Goal: Information Seeking & Learning: Understand process/instructions

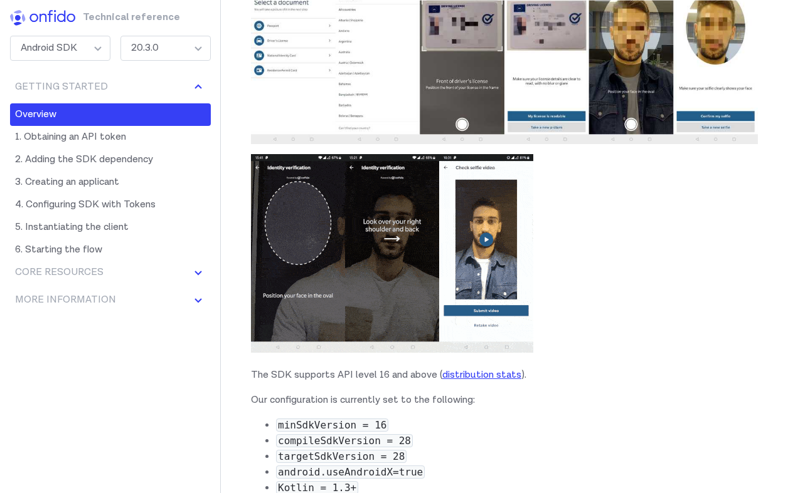
scroll to position [559, 0]
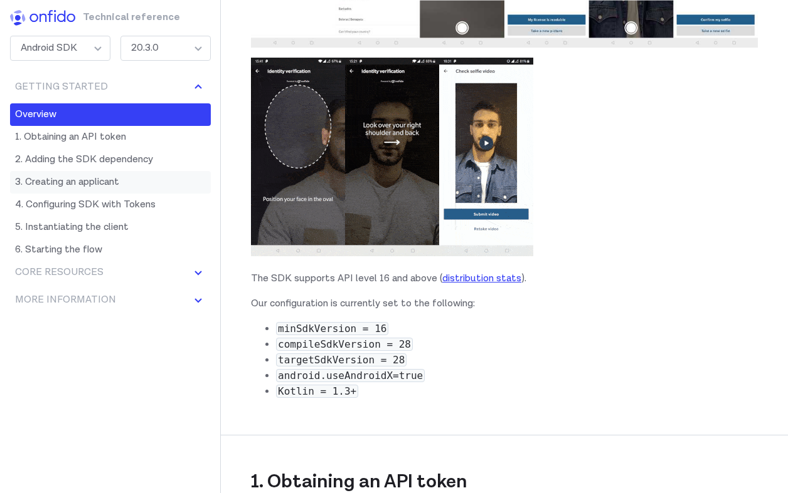
click at [122, 181] on link "3. Creating an applicant" at bounding box center [110, 182] width 201 height 23
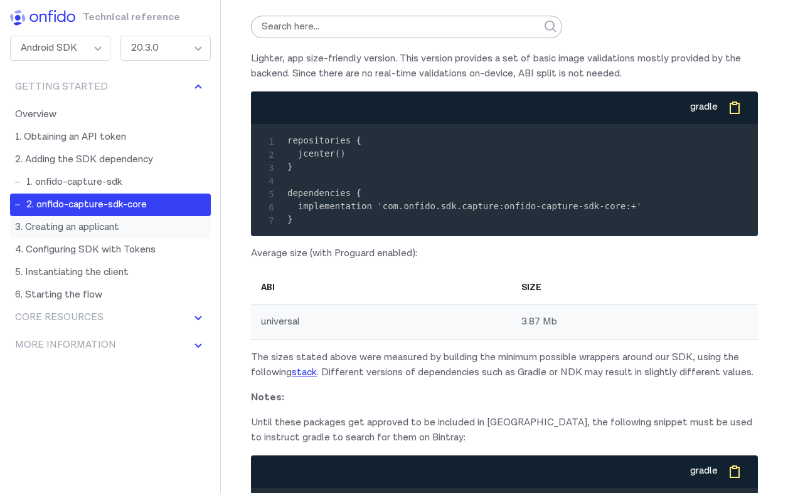
scroll to position [2321, 0]
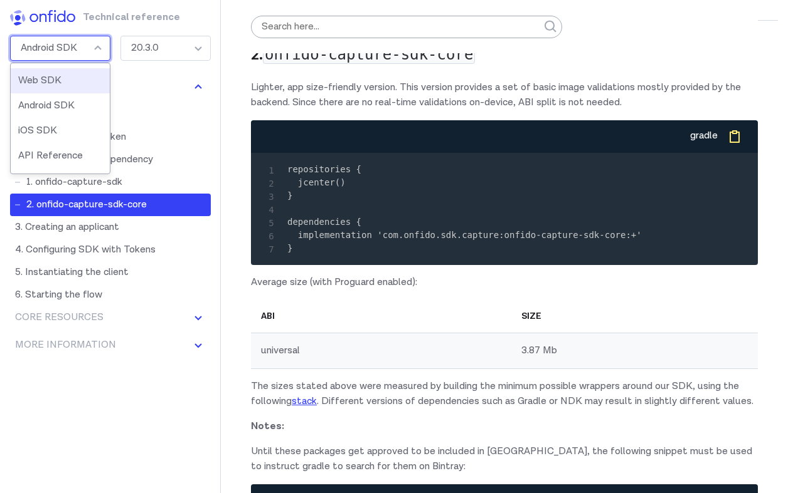
click at [103, 48] on div "Android SDK" at bounding box center [60, 48] width 100 height 25
click at [84, 77] on li "Web SDK" at bounding box center [60, 80] width 99 height 25
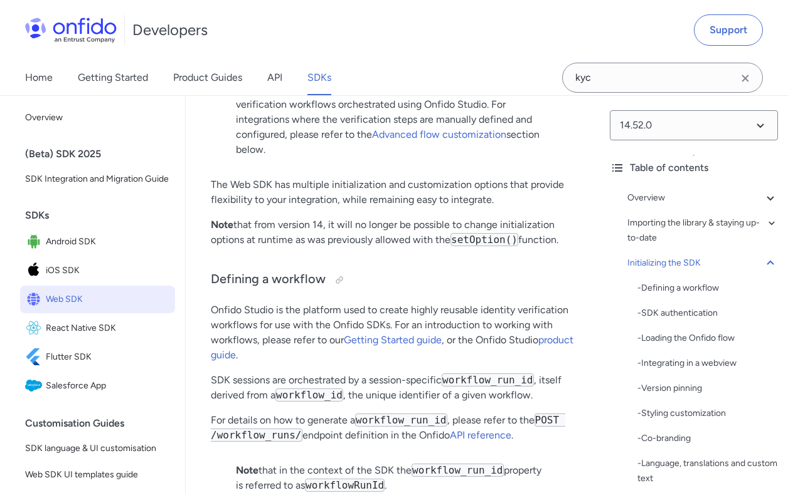
scroll to position [3176, 0]
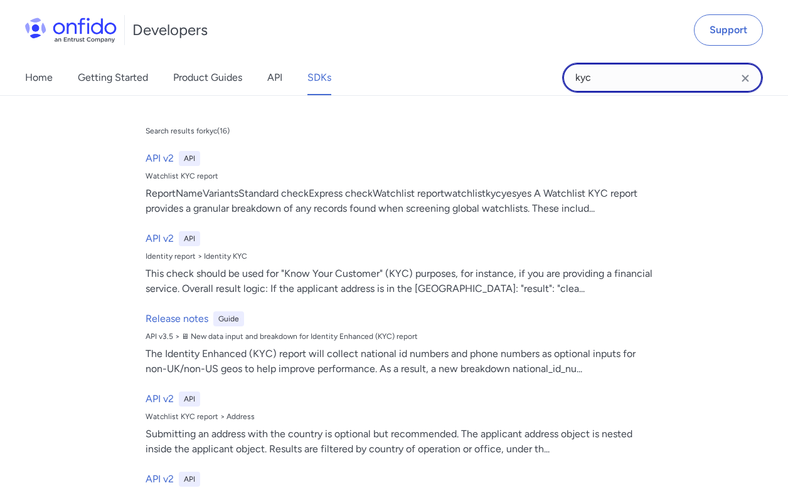
click at [637, 83] on input "kyc" at bounding box center [662, 78] width 201 height 30
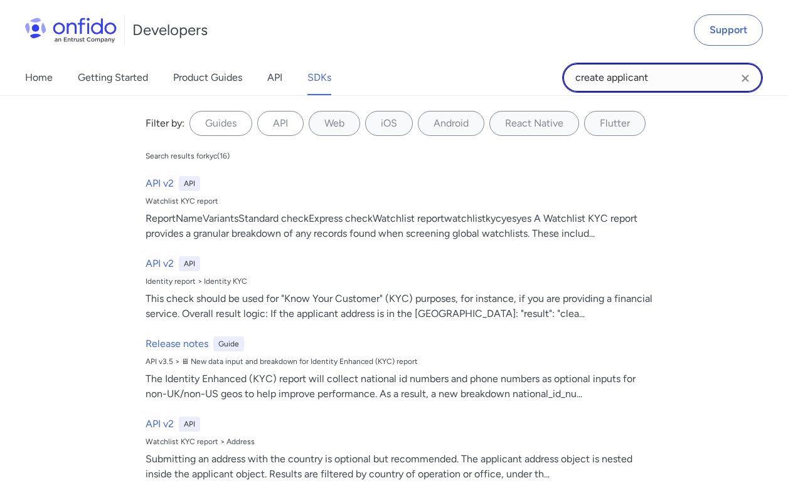
type input "create applicant"
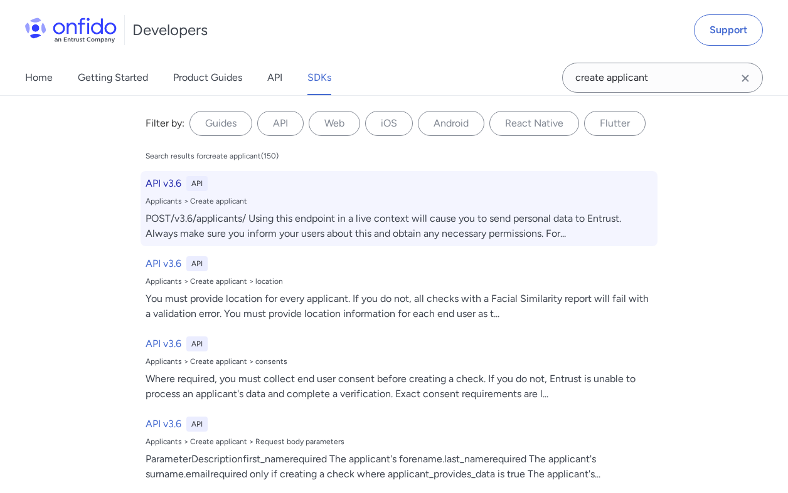
click at [408, 218] on div "POST/v3.6/applicants/ Using this endpoint in a live context will cause you to s…" at bounding box center [398, 226] width 507 height 30
select select "http"
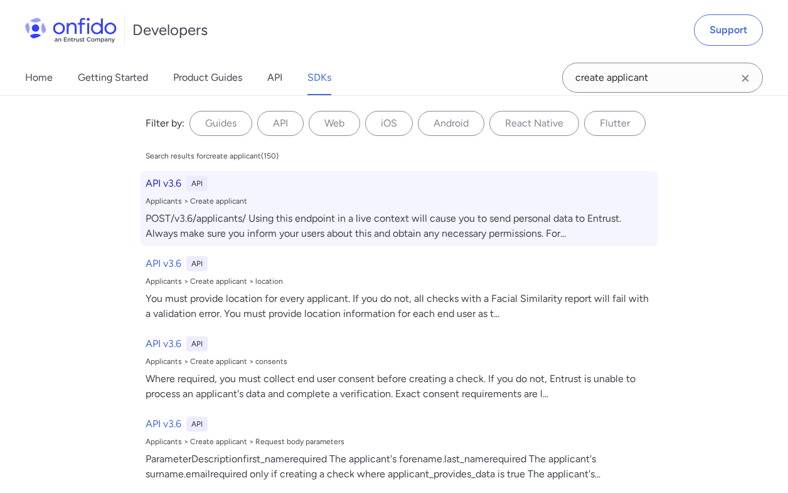
select select "http"
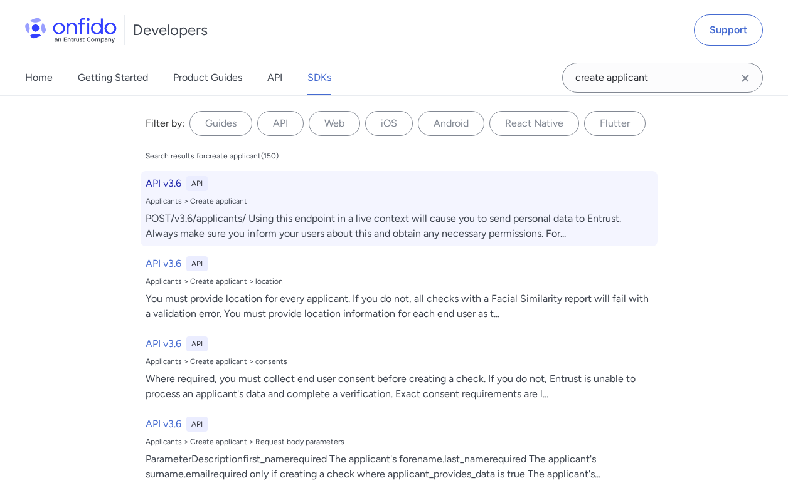
select select "http"
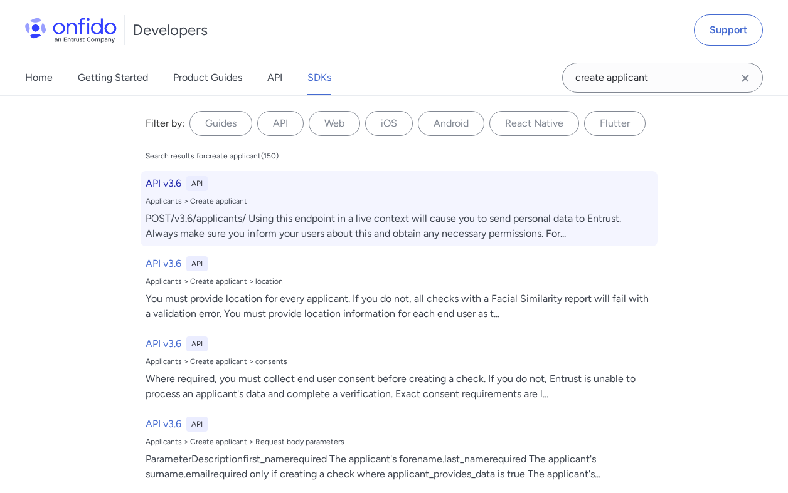
select select "http"
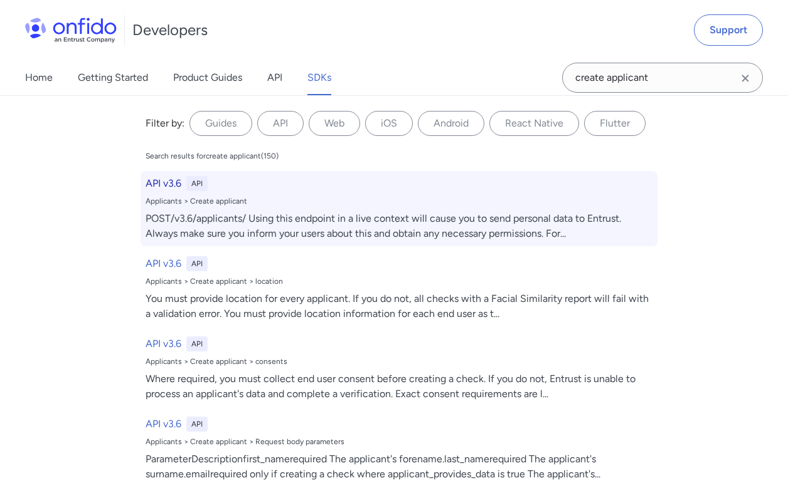
select select "http"
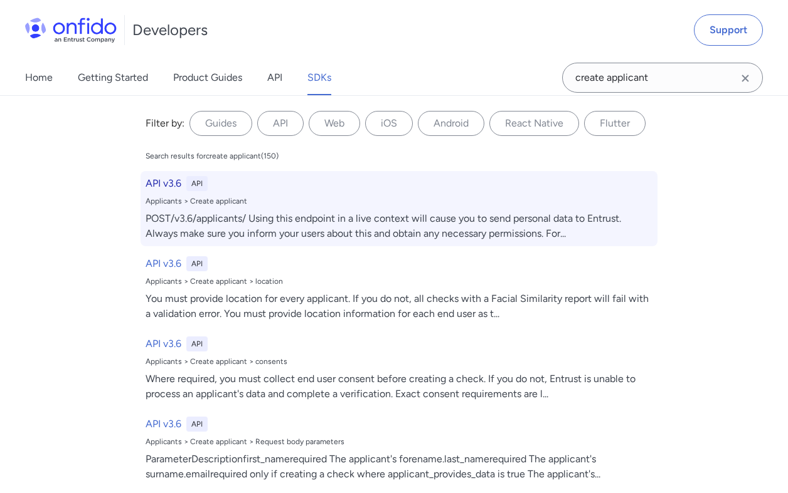
select select "http"
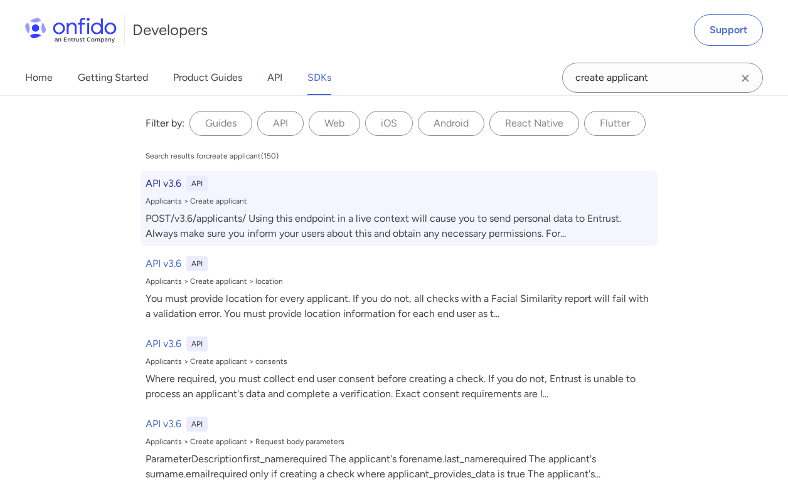
select select "http"
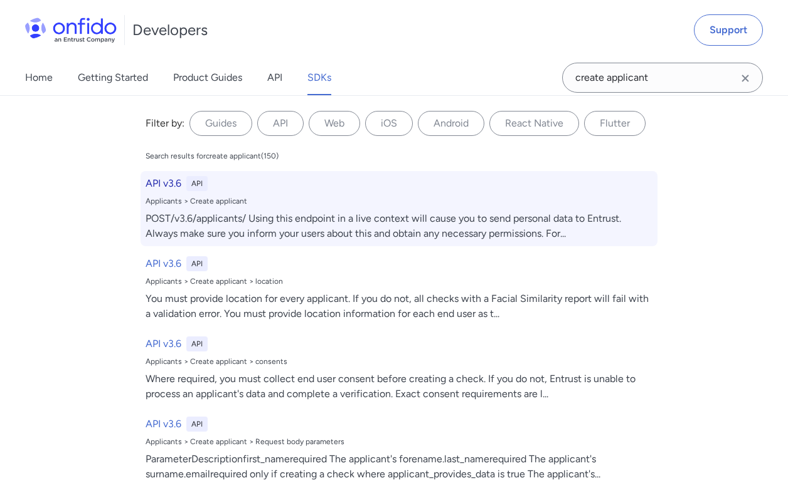
select select "http"
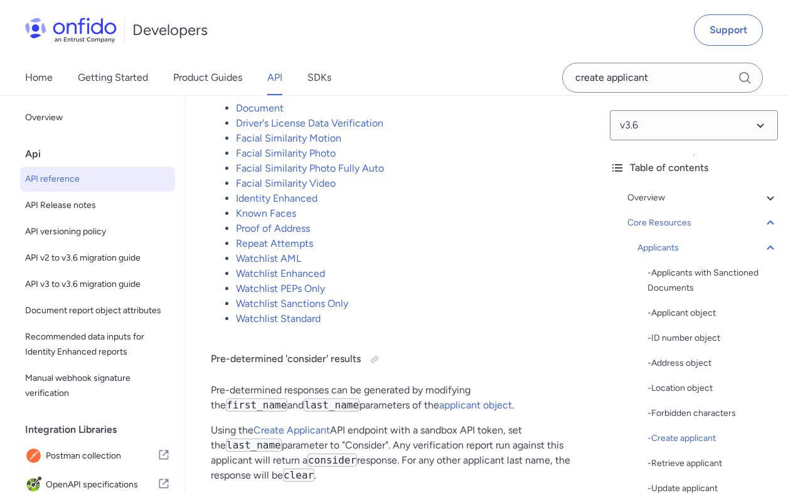
scroll to position [20243, 0]
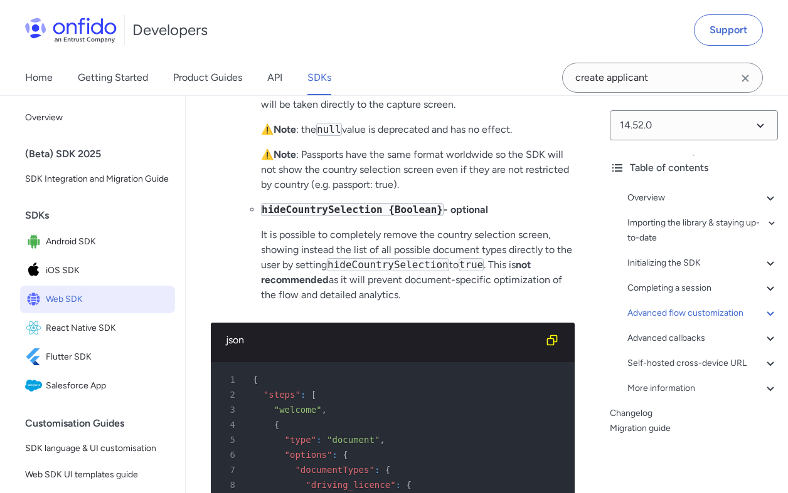
scroll to position [3176, 0]
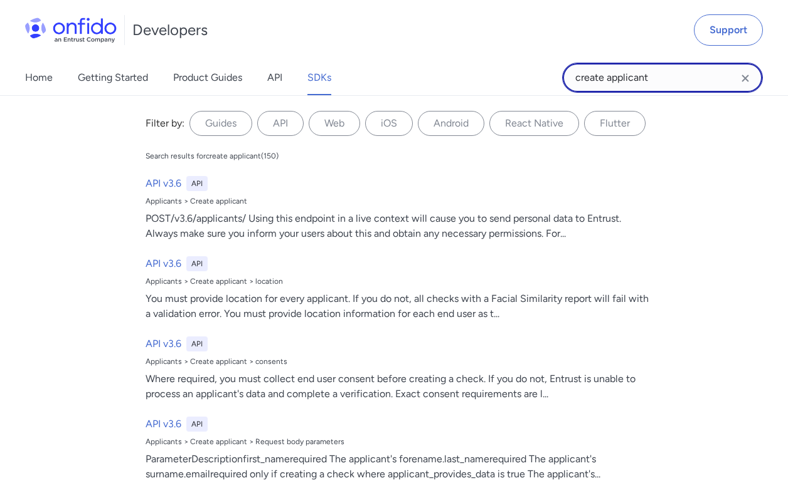
click at [613, 88] on input "create applicant" at bounding box center [662, 78] width 201 height 30
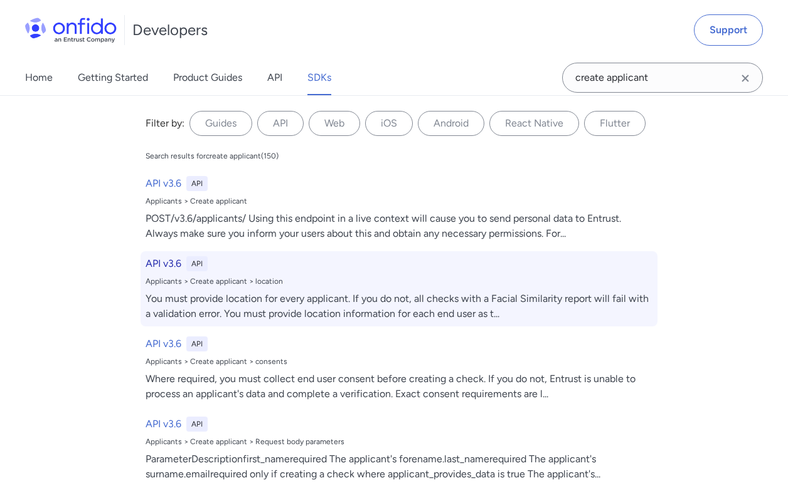
click at [344, 309] on div "You must provide location for every applicant. If you do not, all checks with a…" at bounding box center [398, 307] width 507 height 30
select select "http"
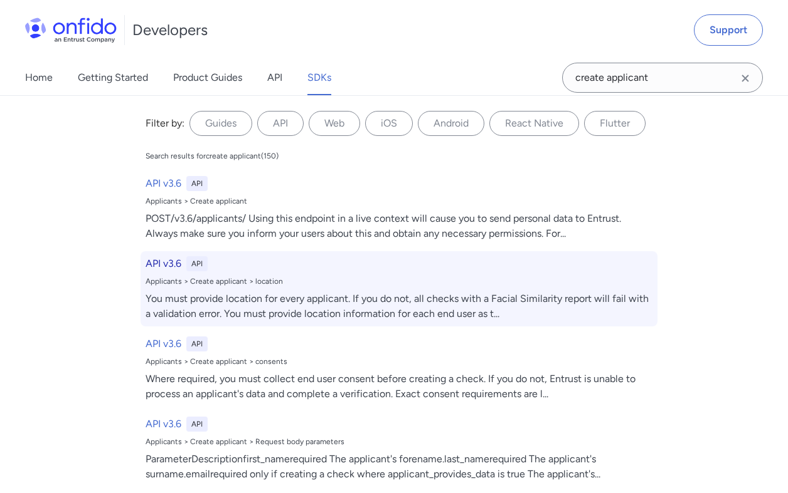
select select "http"
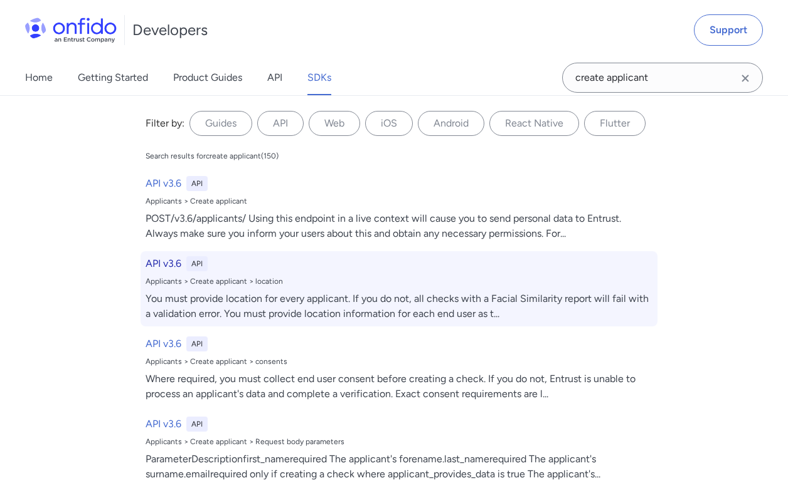
select select "http"
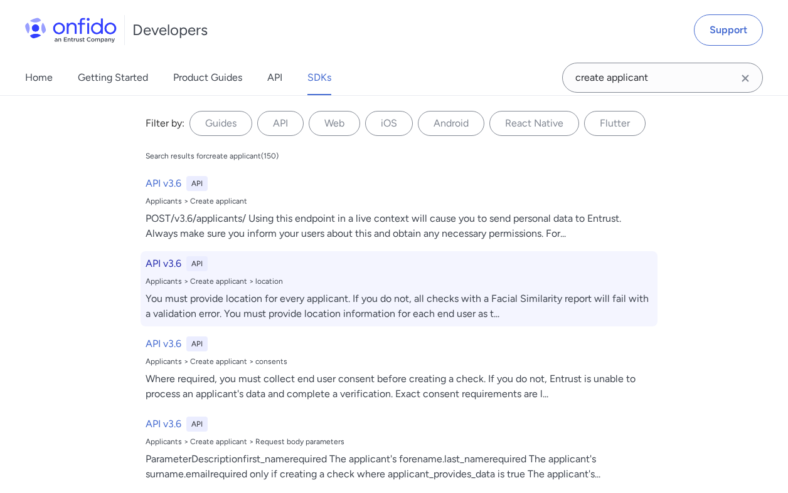
select select "http"
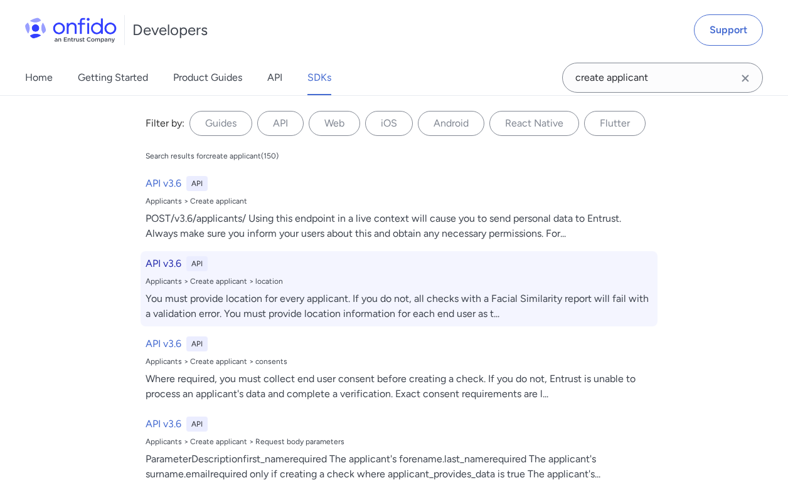
select select "http"
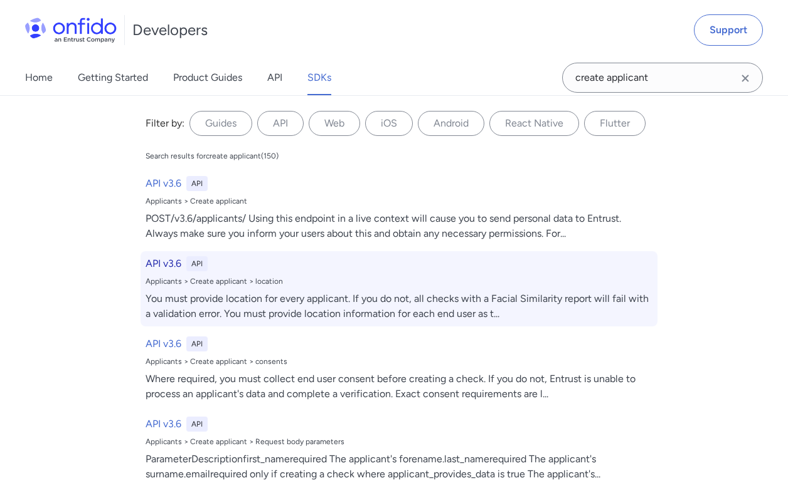
select select "http"
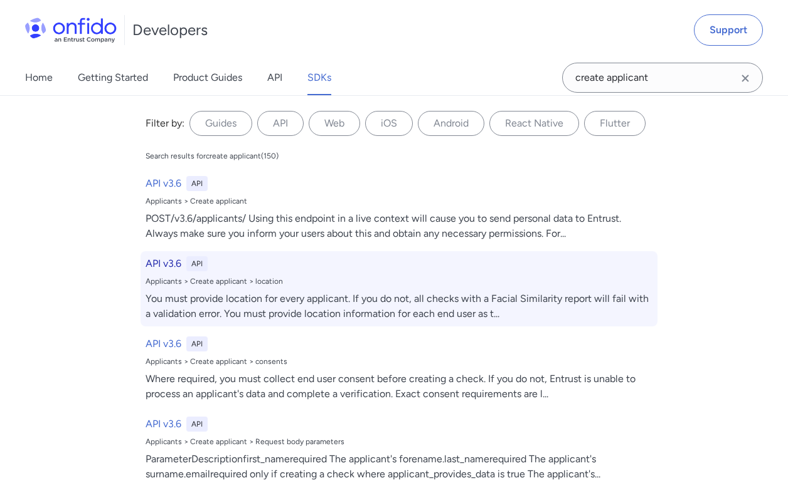
select select "http"
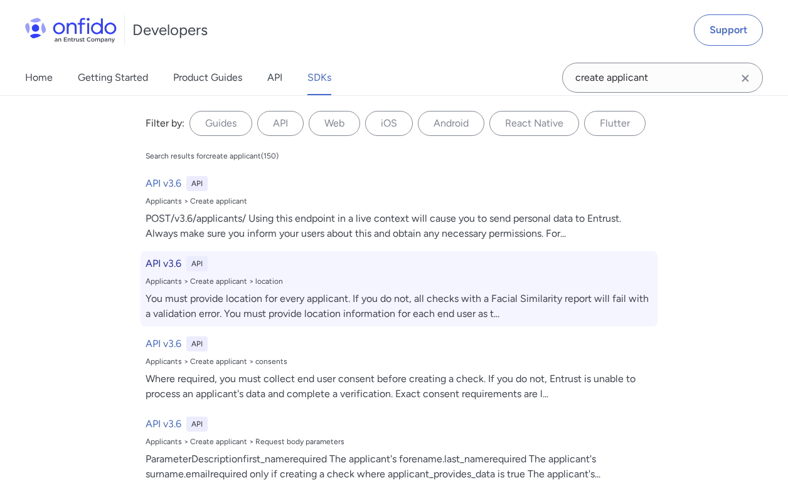
select select "http"
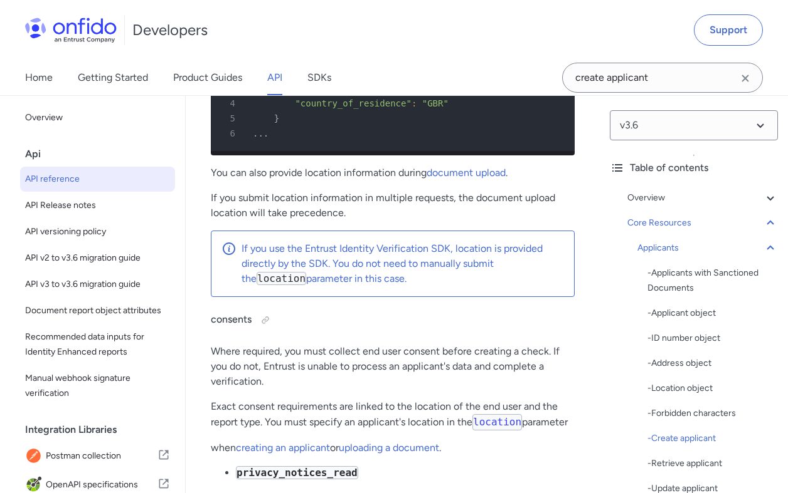
scroll to position [20582, 0]
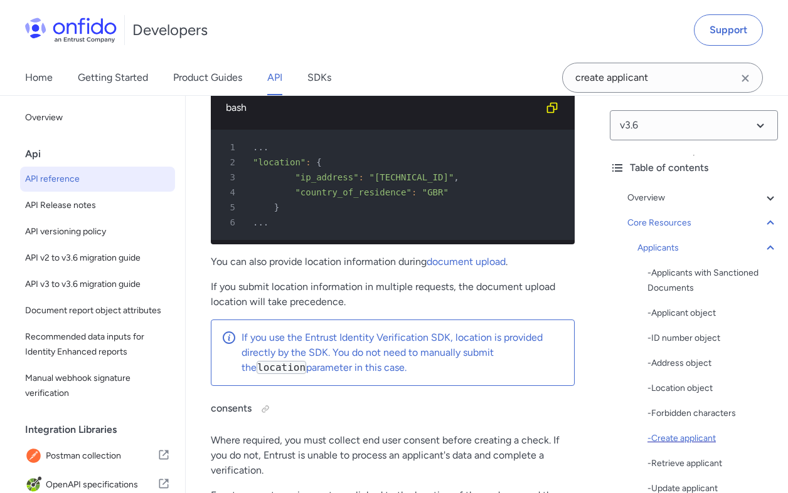
click at [695, 438] on div "- Create applicant" at bounding box center [712, 438] width 130 height 15
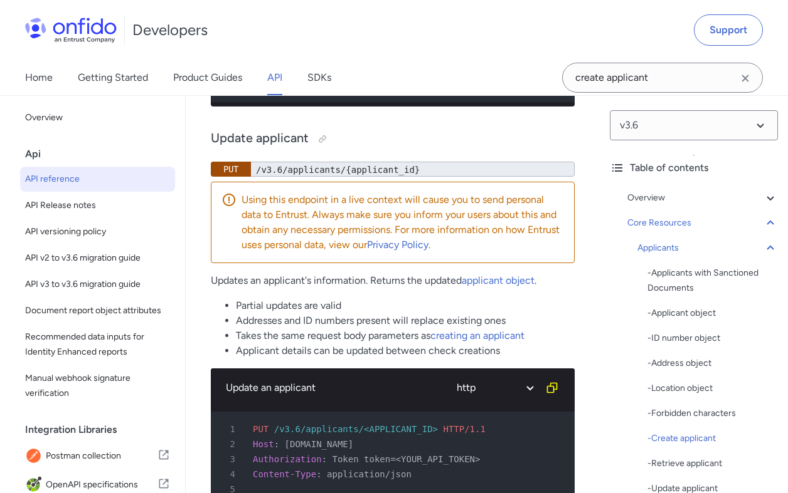
scroll to position [22336, 0]
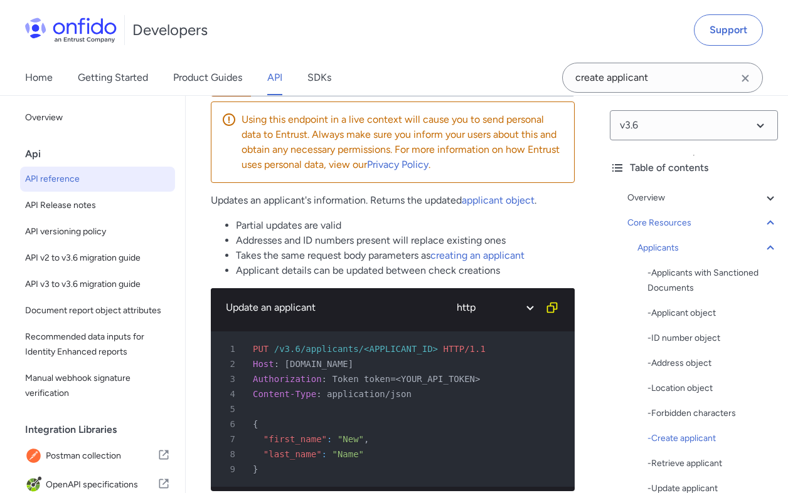
select select "bash"
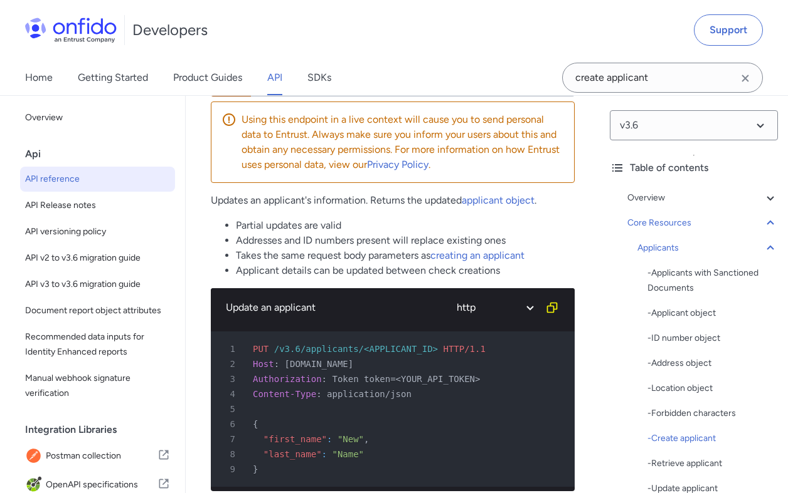
select select "bash"
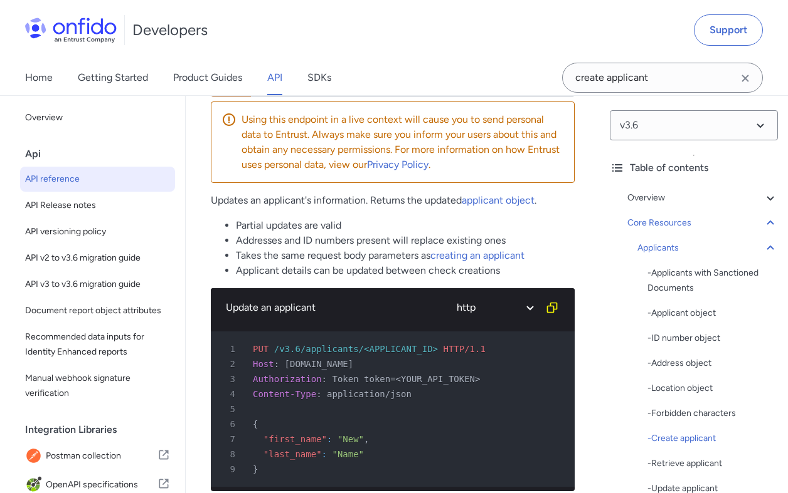
select select "bash"
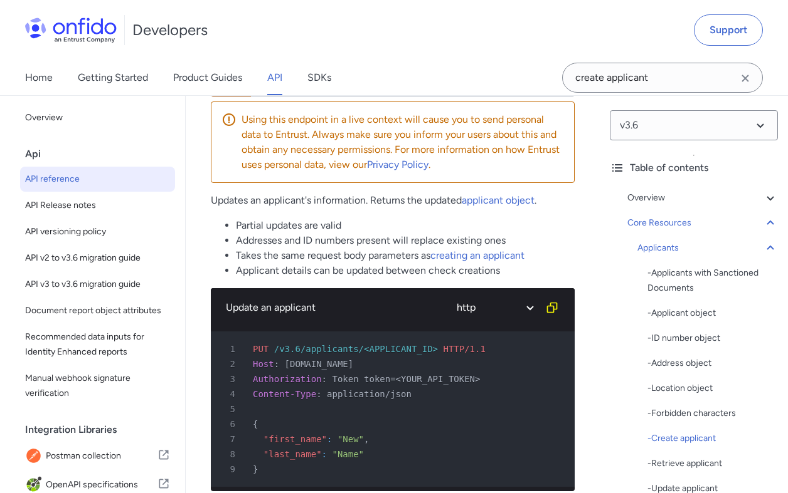
select select "bash"
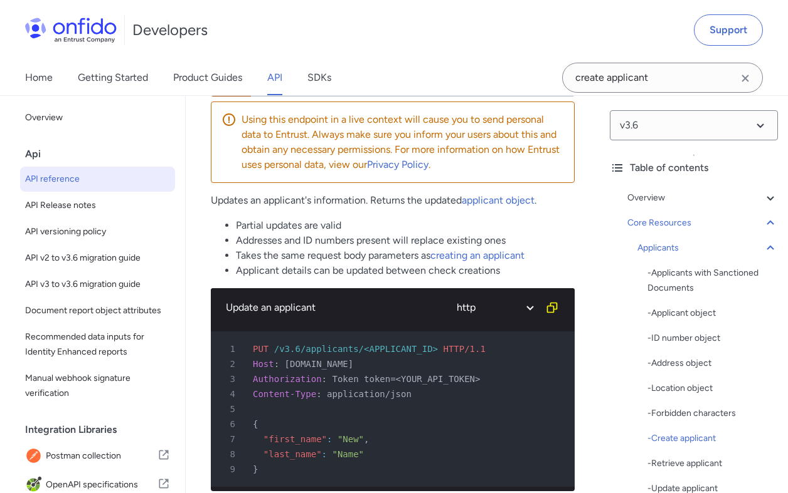
select select "bash"
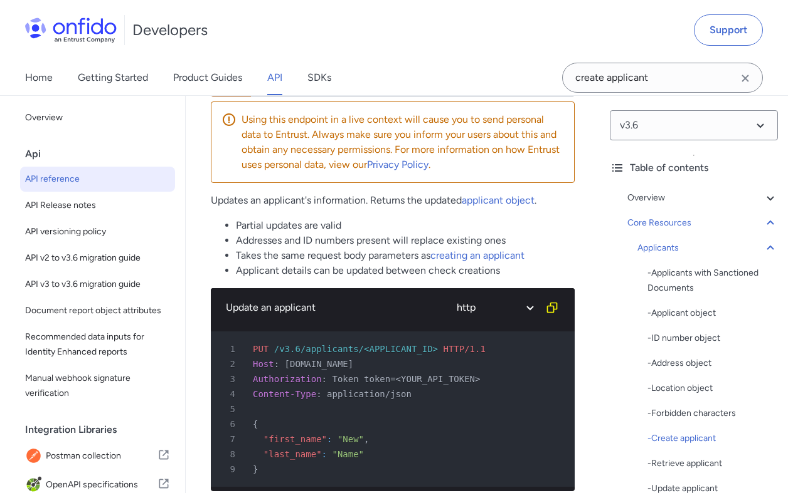
select select "bash"
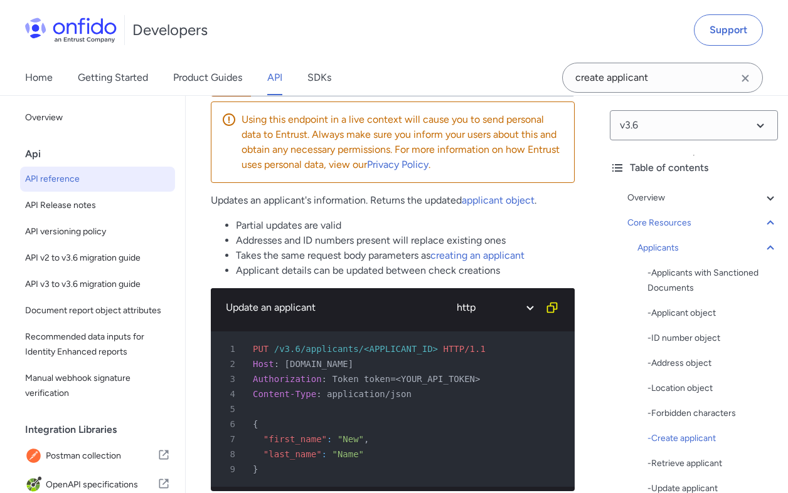
select select "bash"
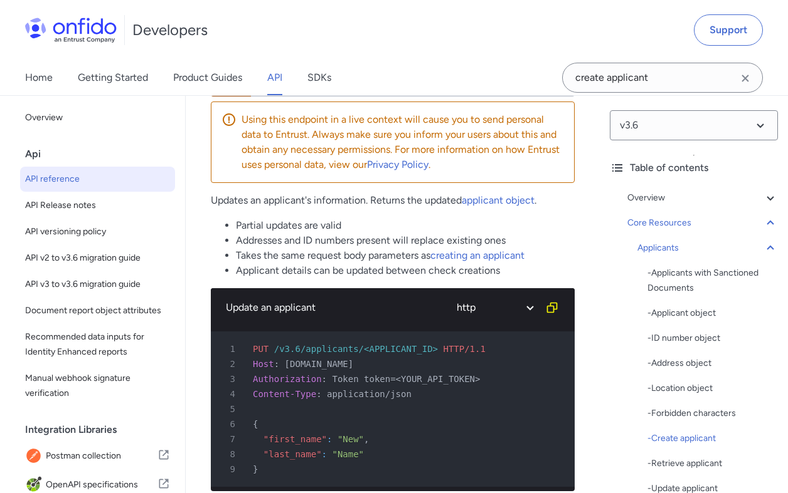
select select "bash"
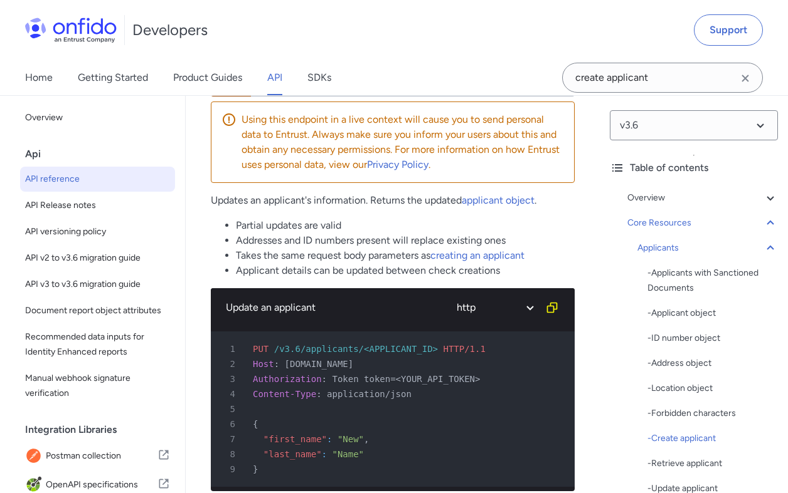
select select "bash"
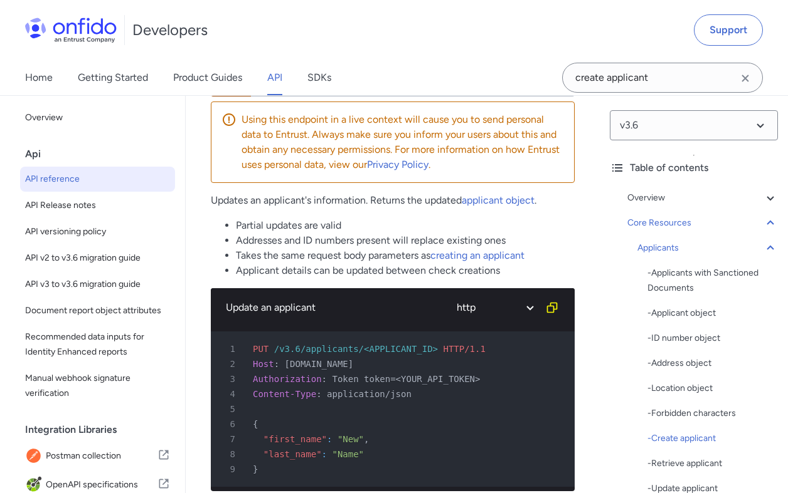
select select "bash"
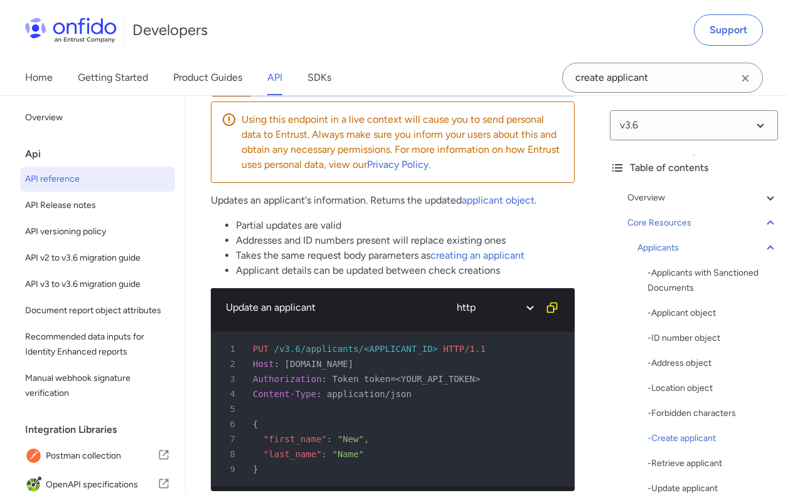
select select "bash"
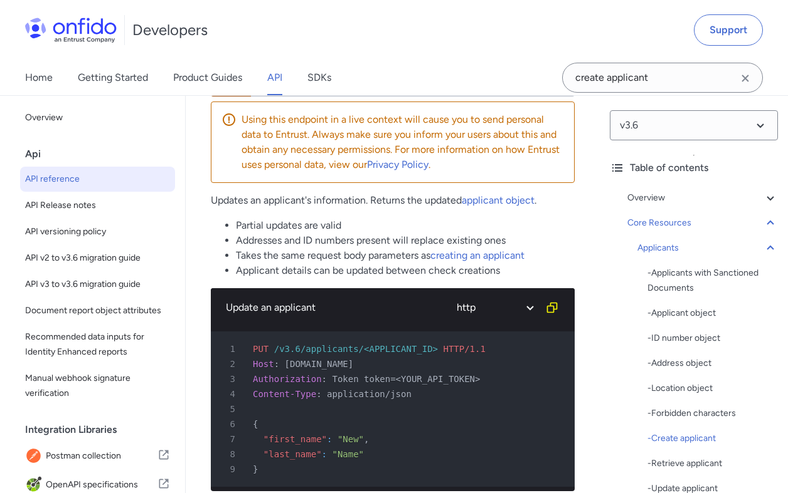
select select "bash"
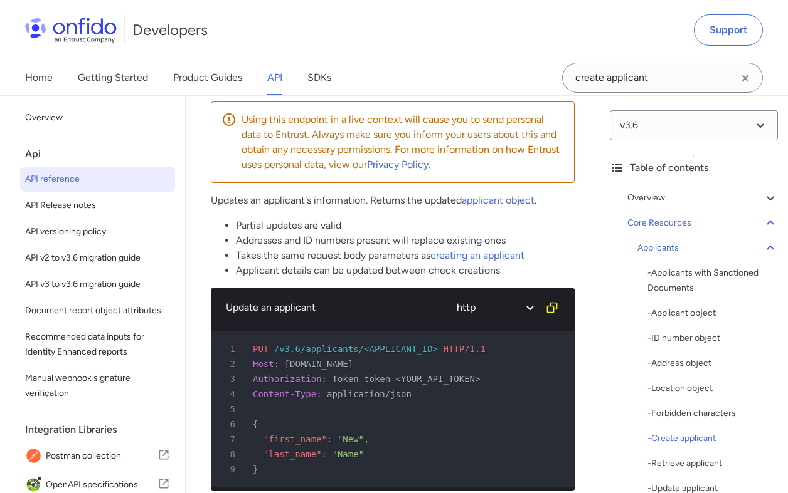
select select "bash"
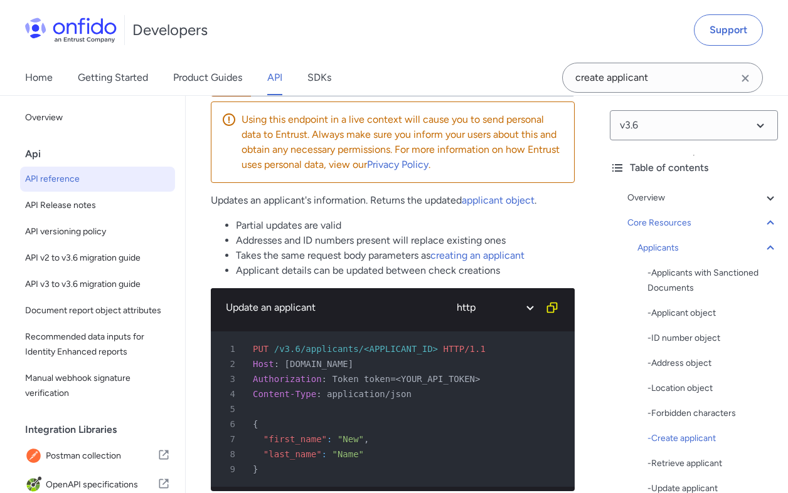
select select "bash"
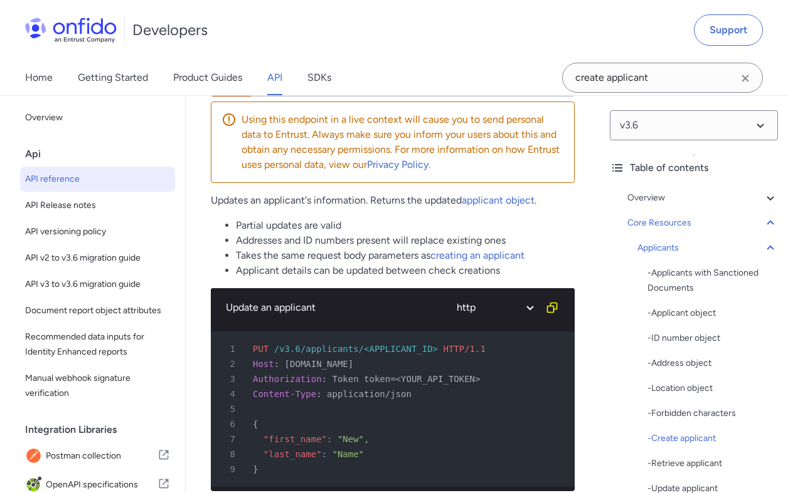
select select "bash"
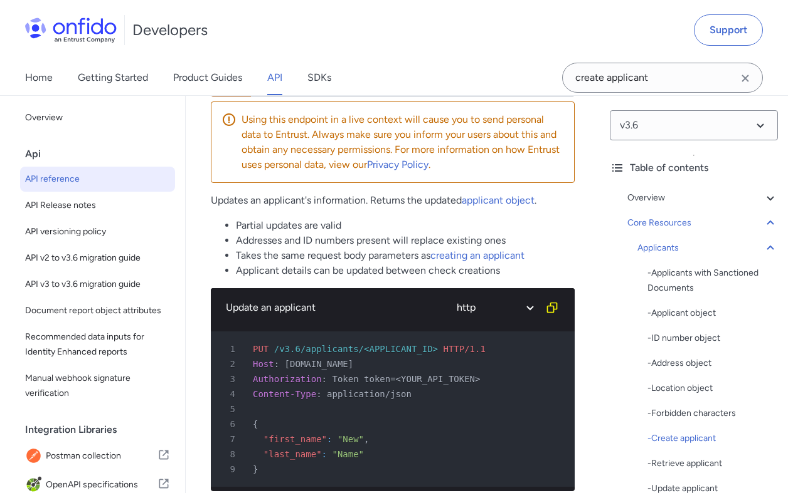
select select "bash"
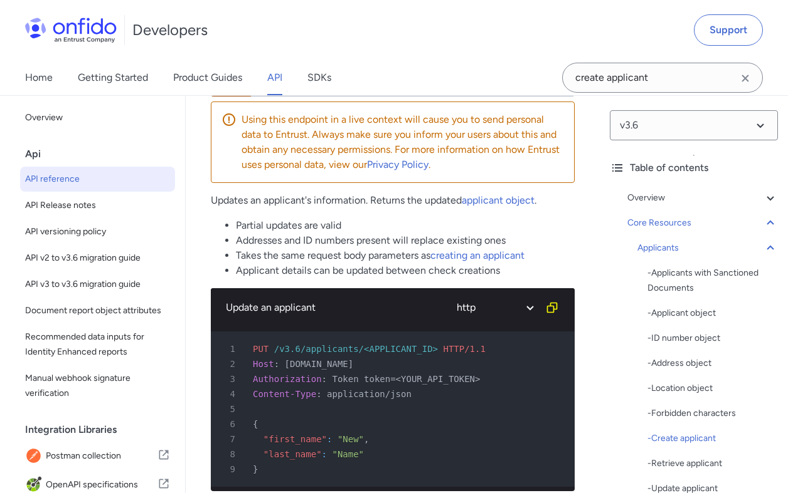
select select "bash"
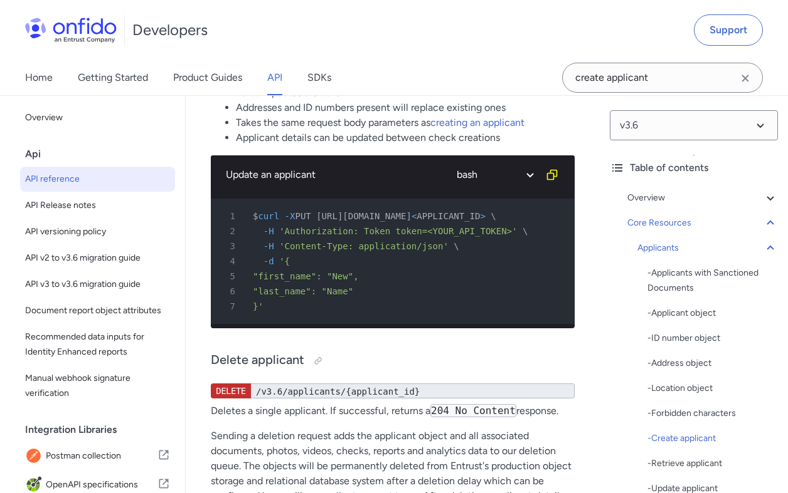
scroll to position [21805, 0]
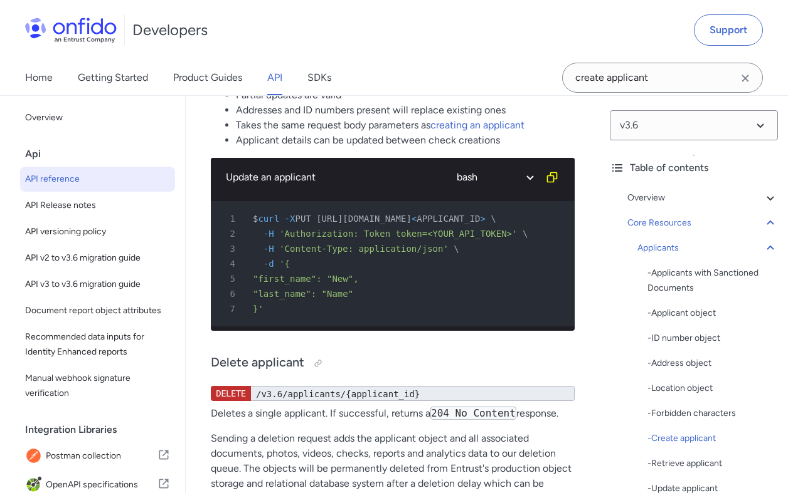
drag, startPoint x: 283, startPoint y: 446, endPoint x: 265, endPoint y: 236, distance: 211.4
copy pre "curl -X POST [URL][DOMAIN_NAME] \ 2 -H 'Authorization: Token token=<YOUR_API_TO…"
